Goal: Navigation & Orientation: Find specific page/section

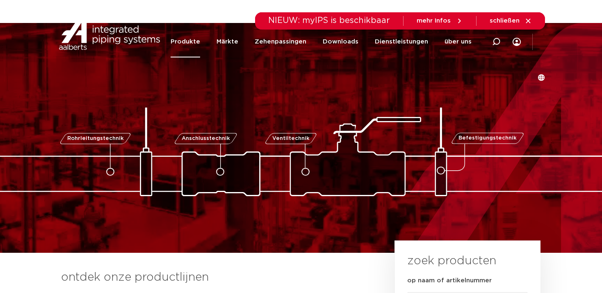
click at [200, 45] on font "Produkte" at bounding box center [186, 42] width 30 height 6
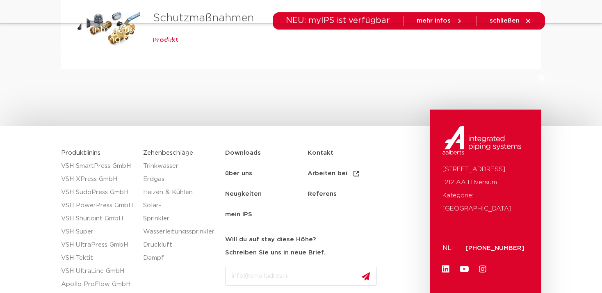
scroll to position [650, 0]
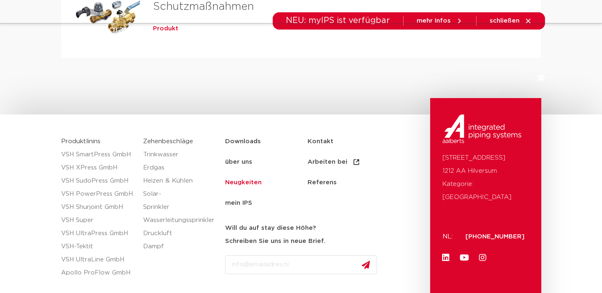
click at [234, 181] on font "Neugkeiten" at bounding box center [243, 182] width 37 height 6
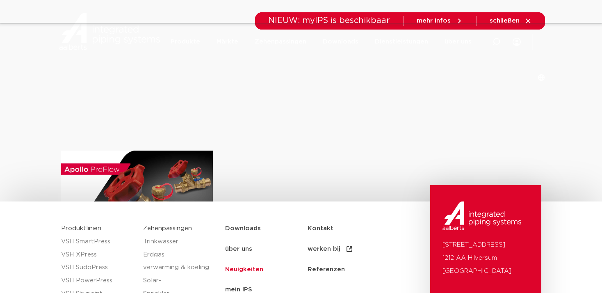
scroll to position [1481, 0]
